Goal: Book appointment/travel/reservation

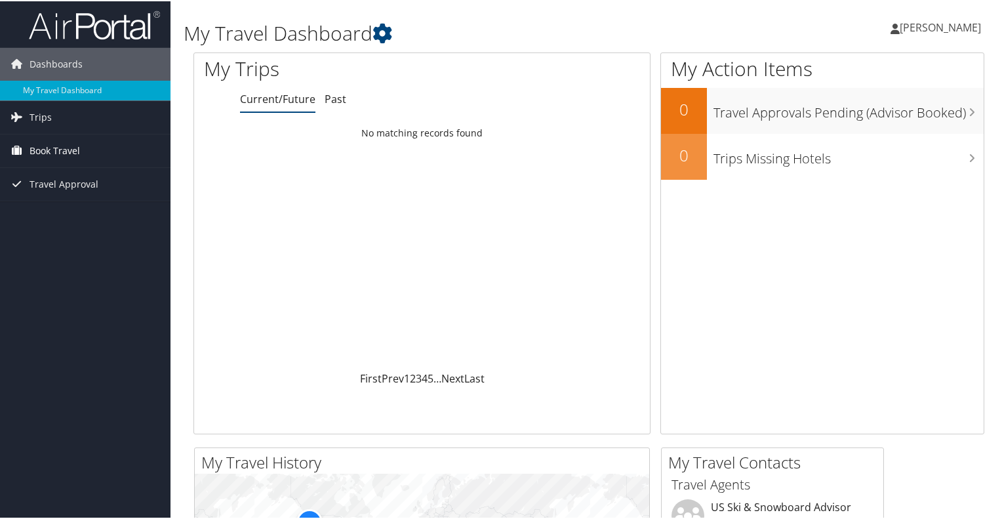
click at [49, 146] on span "Book Travel" at bounding box center [55, 149] width 51 height 33
click at [59, 146] on span "Book Travel" at bounding box center [55, 149] width 51 height 33
click at [39, 149] on span "Book Travel" at bounding box center [55, 149] width 51 height 33
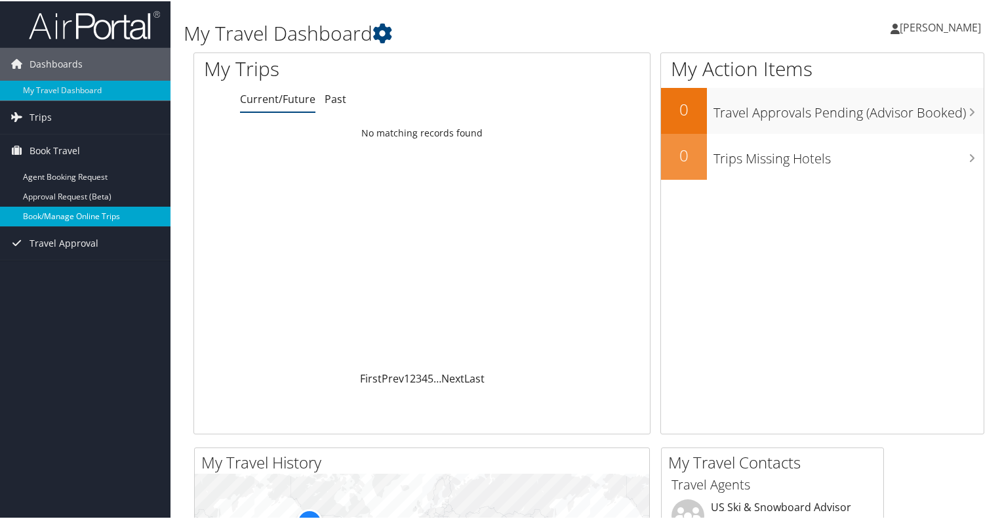
click at [94, 211] on link "Book/Manage Online Trips" at bounding box center [85, 215] width 171 height 20
